Goal: Task Accomplishment & Management: Use online tool/utility

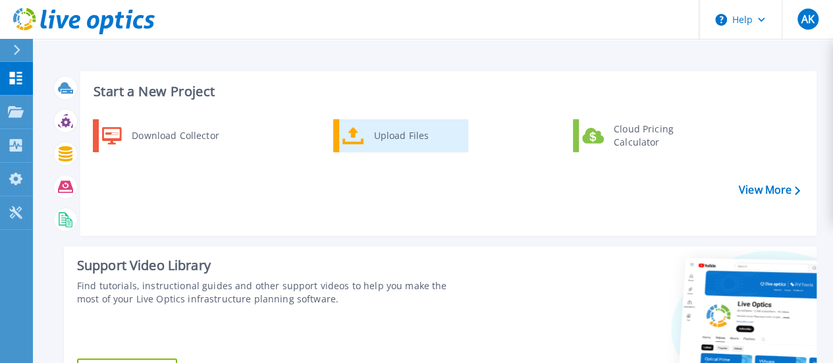
click at [373, 131] on div "Upload Files" at bounding box center [415, 135] width 97 height 26
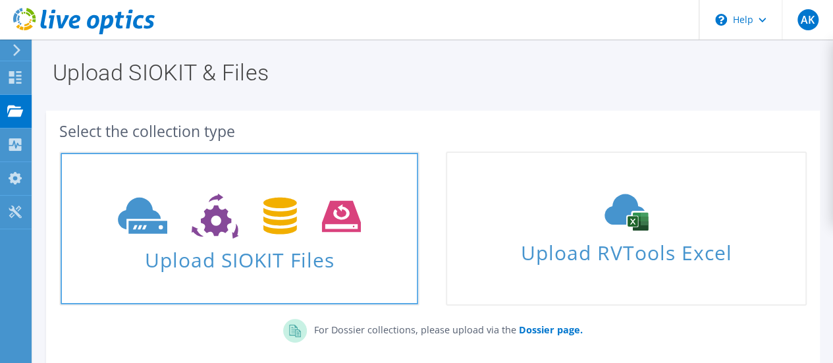
click at [248, 234] on icon at bounding box center [239, 216] width 243 height 45
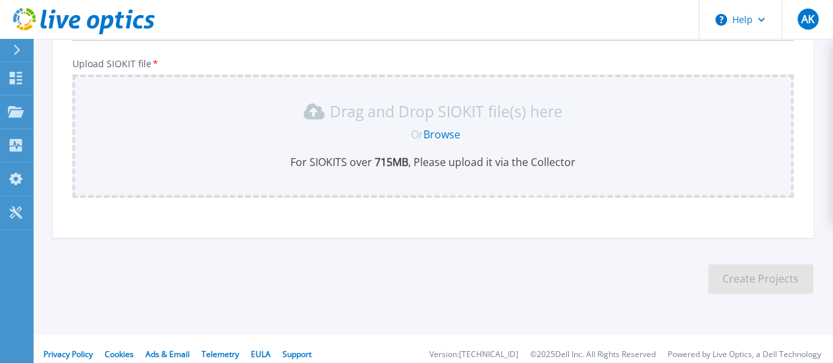
scroll to position [161, 0]
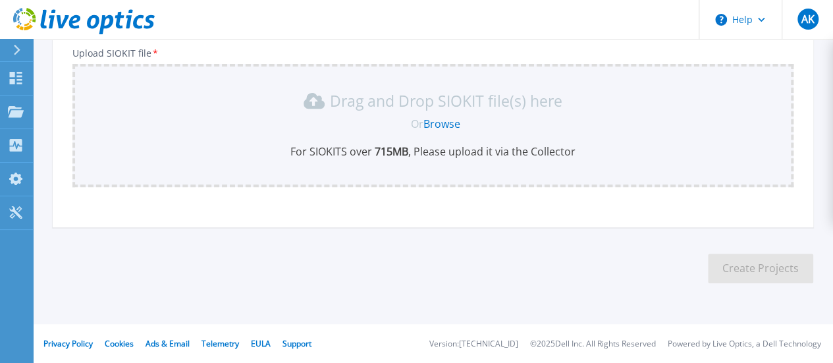
click at [432, 124] on link "Browse" at bounding box center [441, 124] width 37 height 14
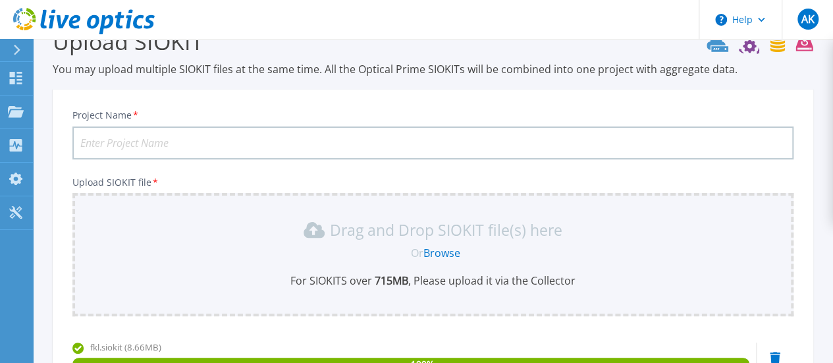
scroll to position [26, 0]
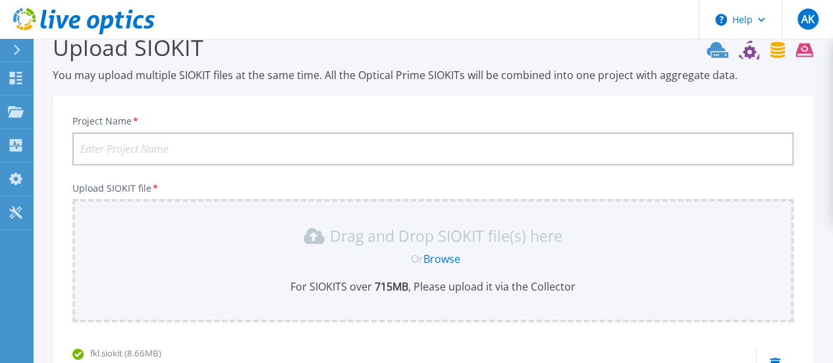
click at [191, 144] on input "Project Name *" at bounding box center [432, 148] width 721 height 33
click at [129, 141] on input "FKL-VBlock-VMs" at bounding box center [432, 148] width 721 height 33
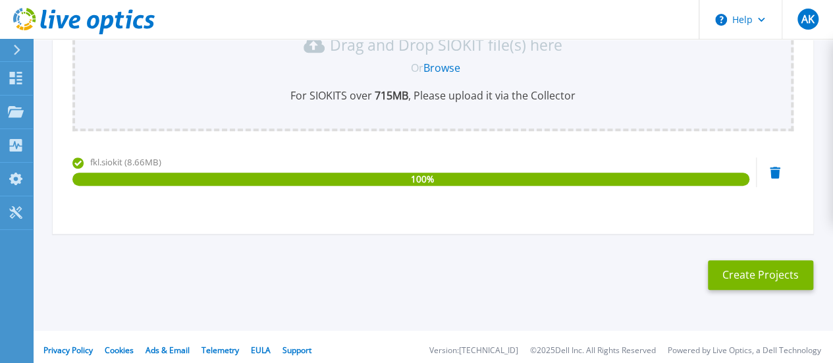
scroll to position [224, 0]
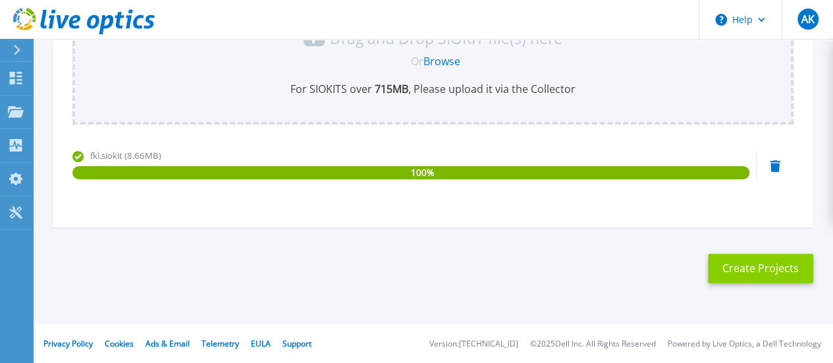
type input "FKL-vBlock-VMs"
click at [787, 271] on button "Create Projects" at bounding box center [760, 269] width 105 height 30
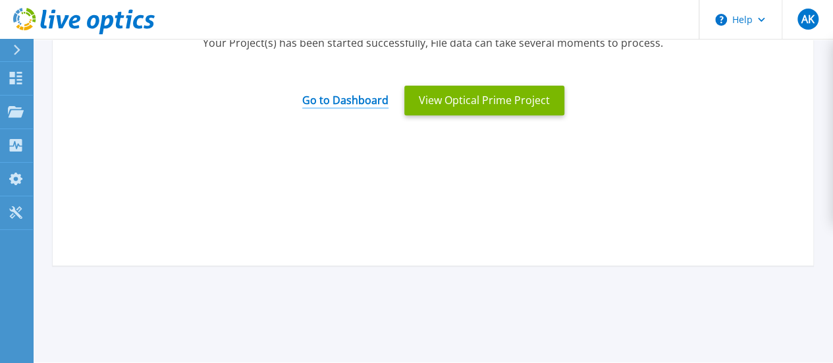
click at [331, 106] on link "Go to Dashboard" at bounding box center [345, 96] width 86 height 26
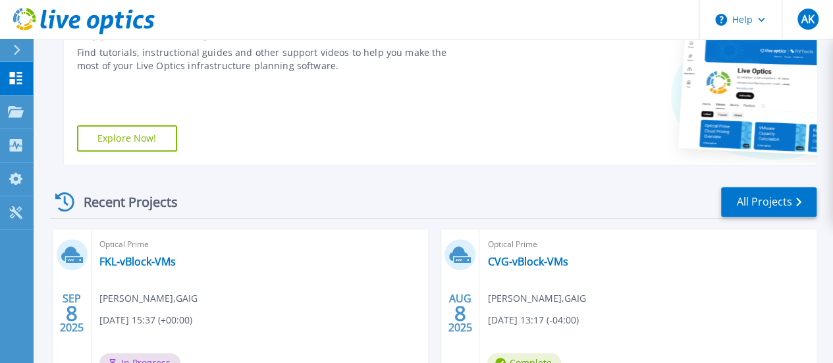
scroll to position [263, 0]
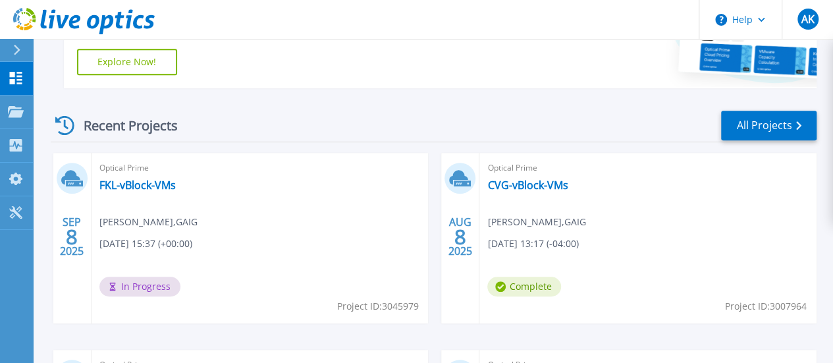
scroll to position [329, 0]
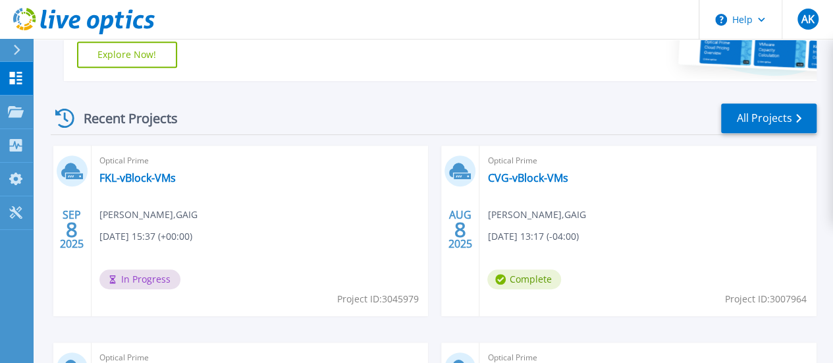
scroll to position [329, 0]
